Goal: Check status: Check status

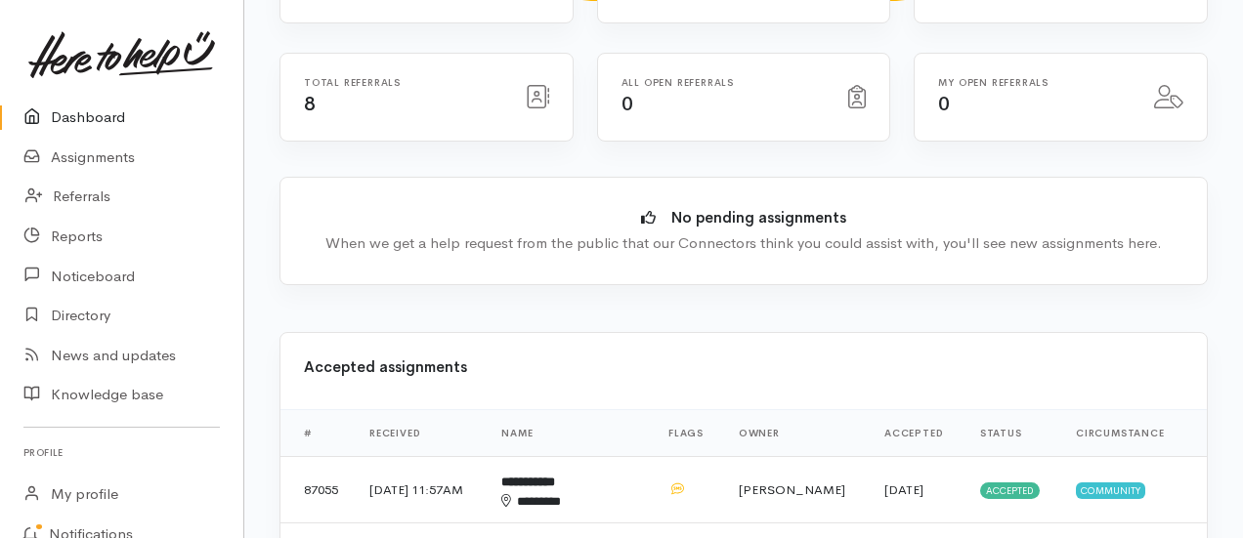
scroll to position [488, 0]
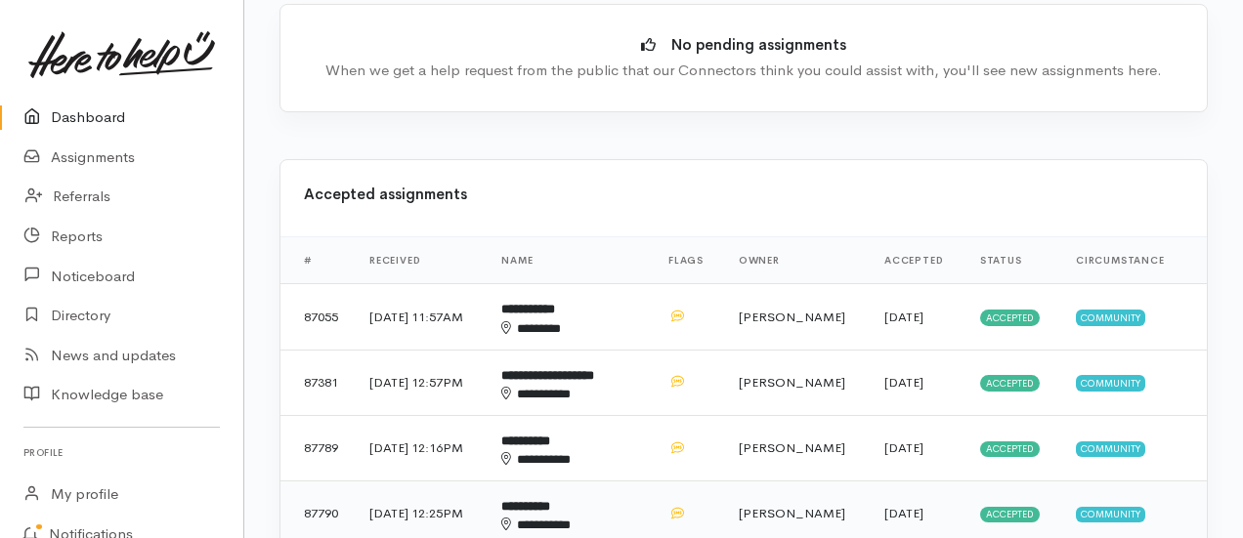
click at [423, 481] on td "[DATE] 12:25PM" at bounding box center [420, 513] width 132 height 65
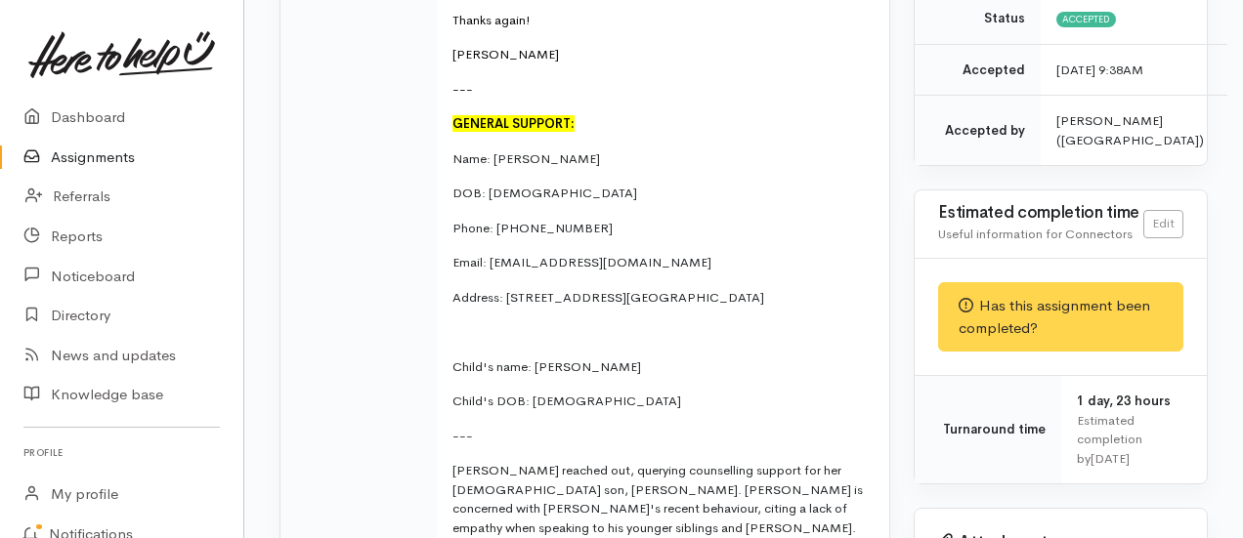
scroll to position [488, 0]
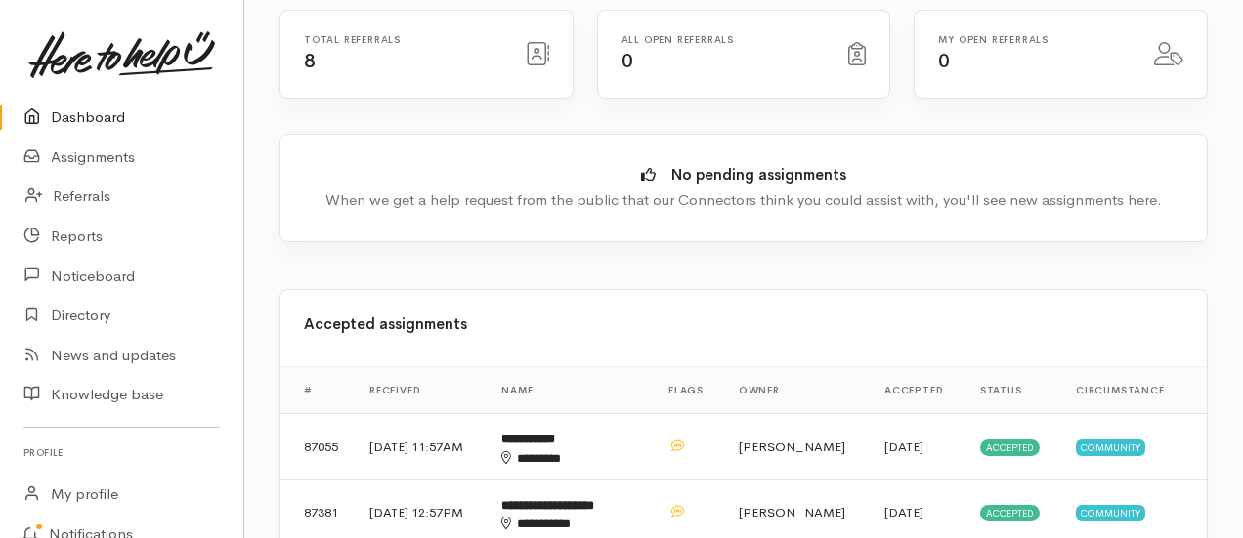
scroll to position [391, 0]
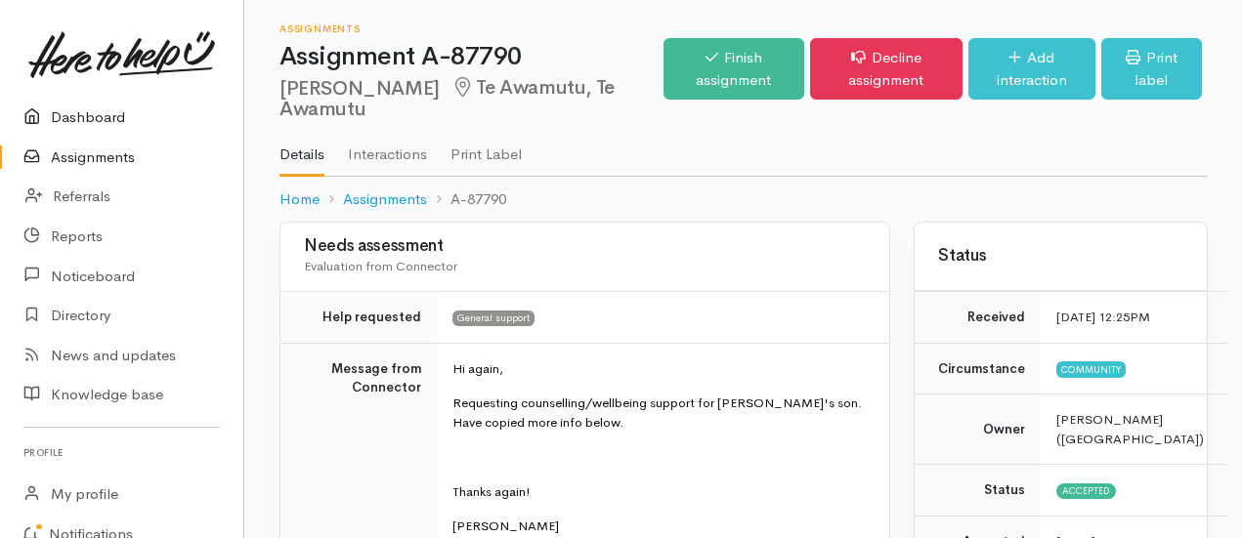
click at [63, 98] on link "Dashboard" at bounding box center [121, 118] width 243 height 40
